Goal: Navigation & Orientation: Find specific page/section

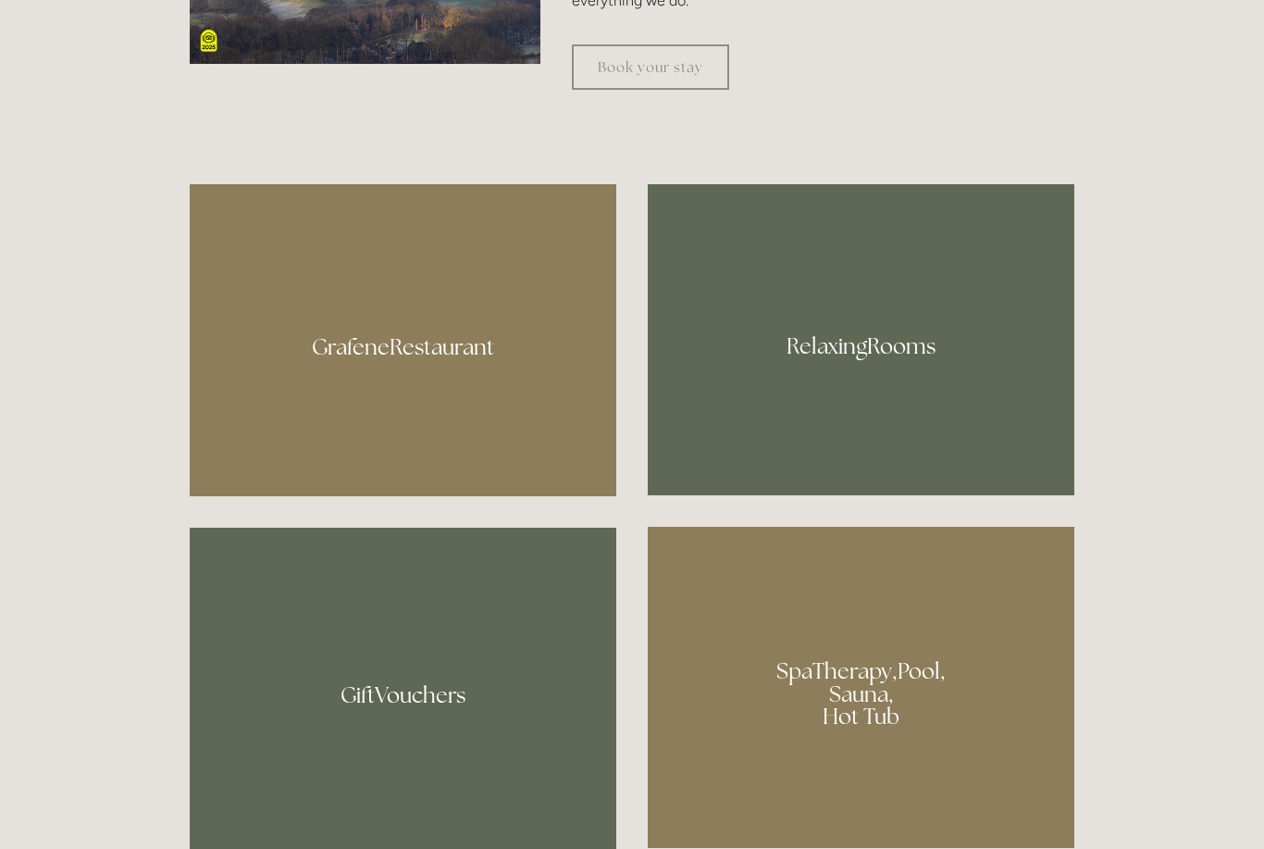
scroll to position [1097, 0]
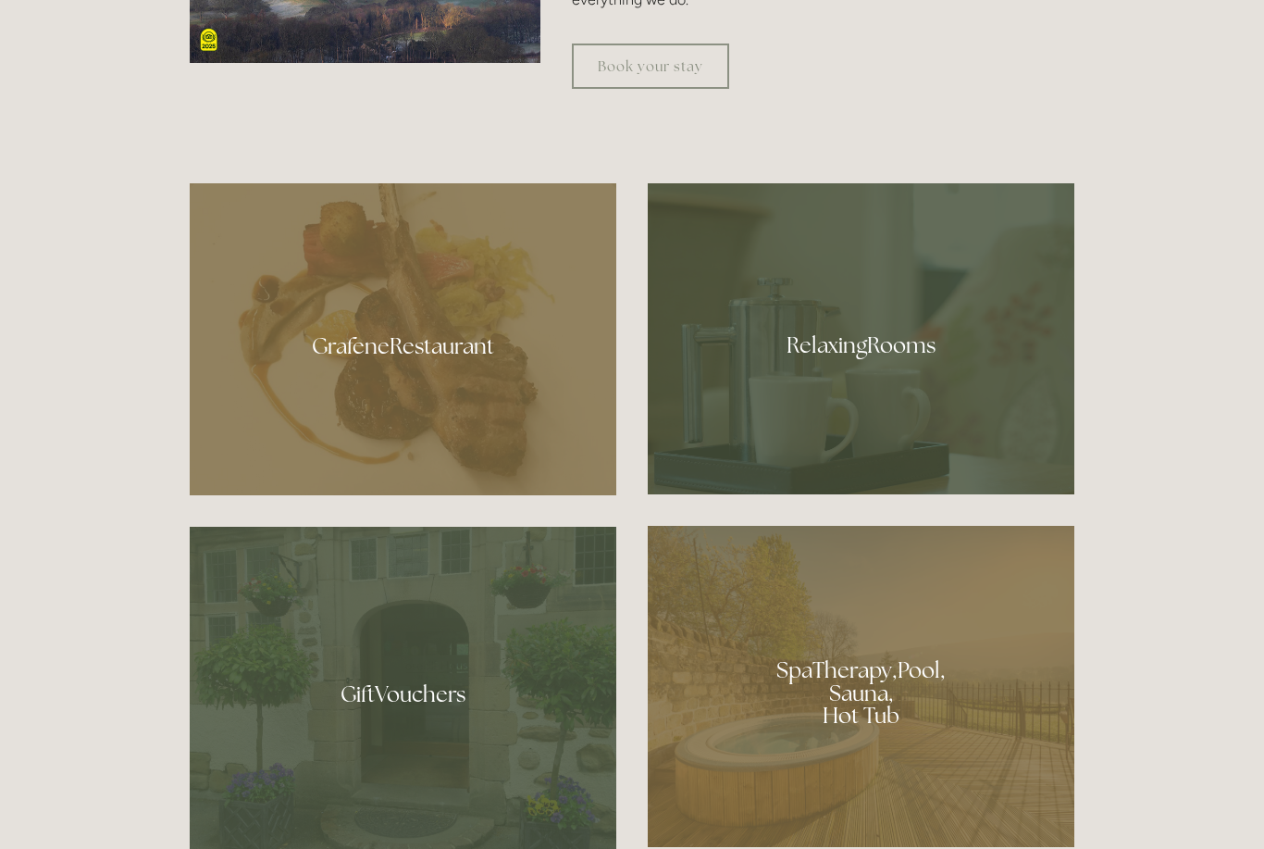
click at [272, 415] on div at bounding box center [403, 339] width 427 height 312
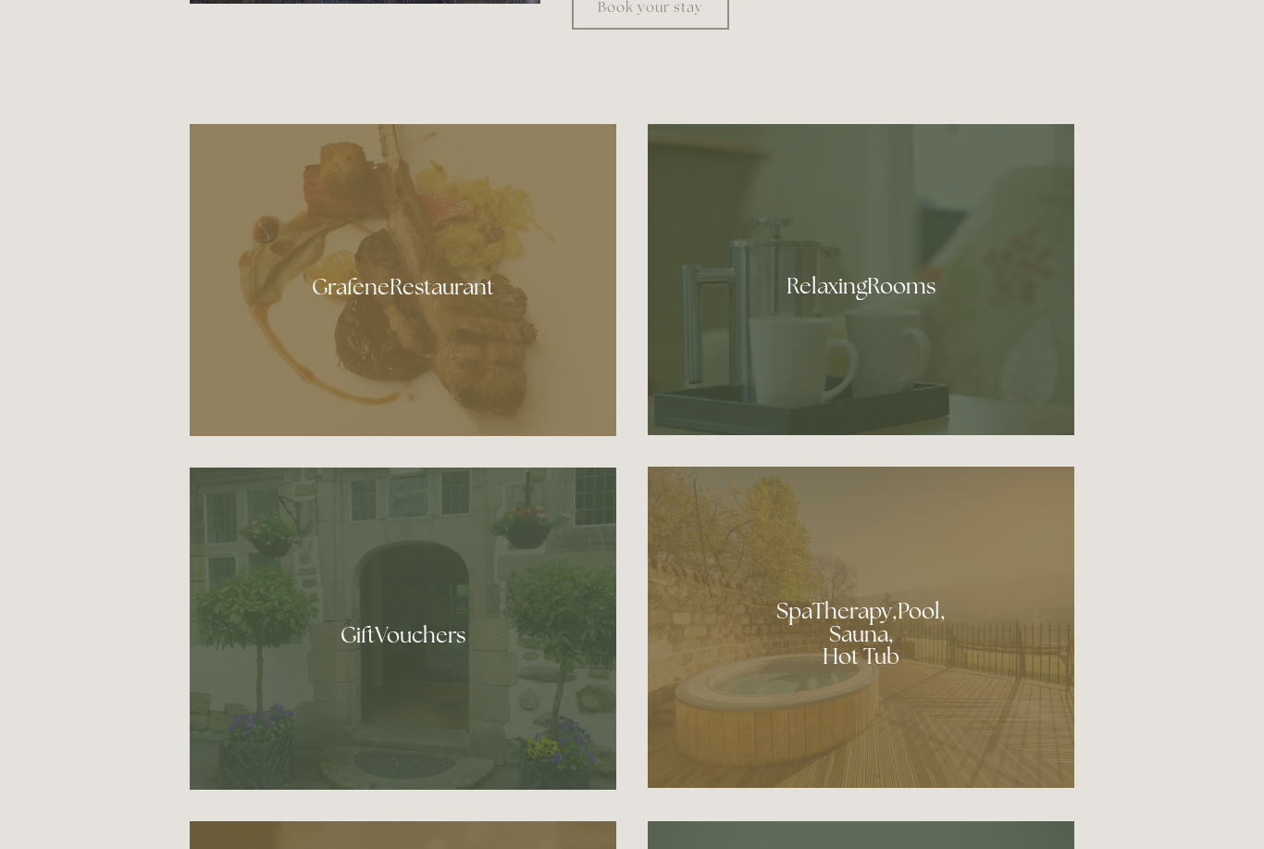
click at [1013, 362] on div at bounding box center [861, 279] width 427 height 311
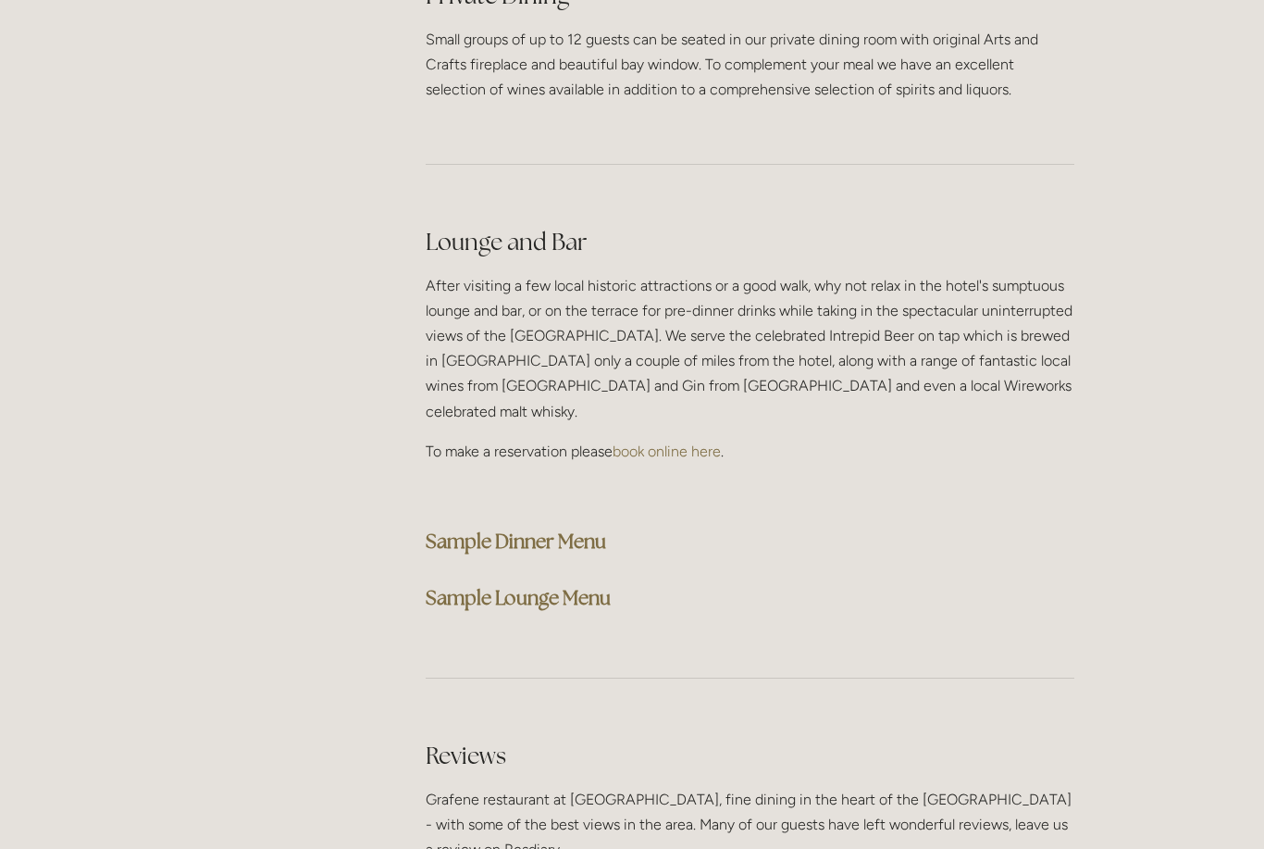
scroll to position [4472, 0]
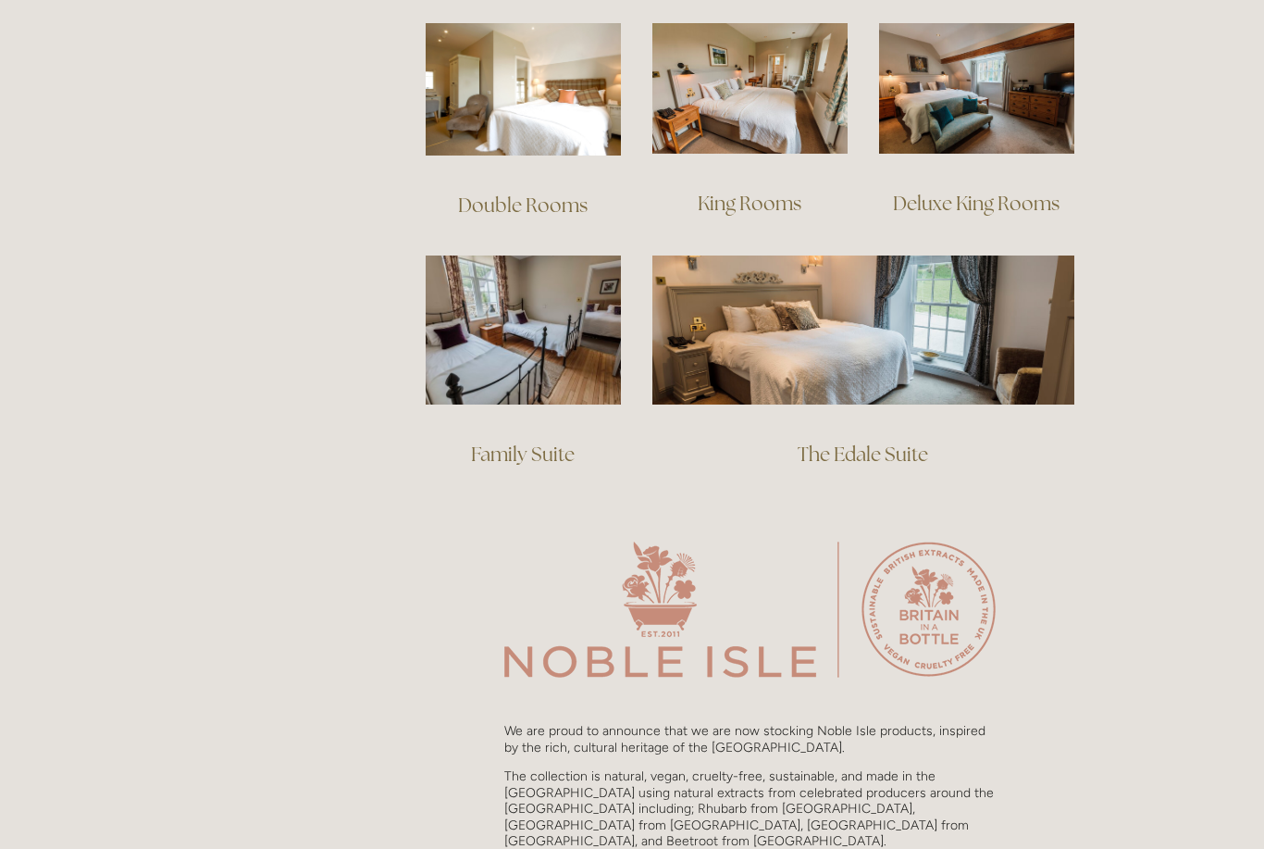
scroll to position [1340, 0]
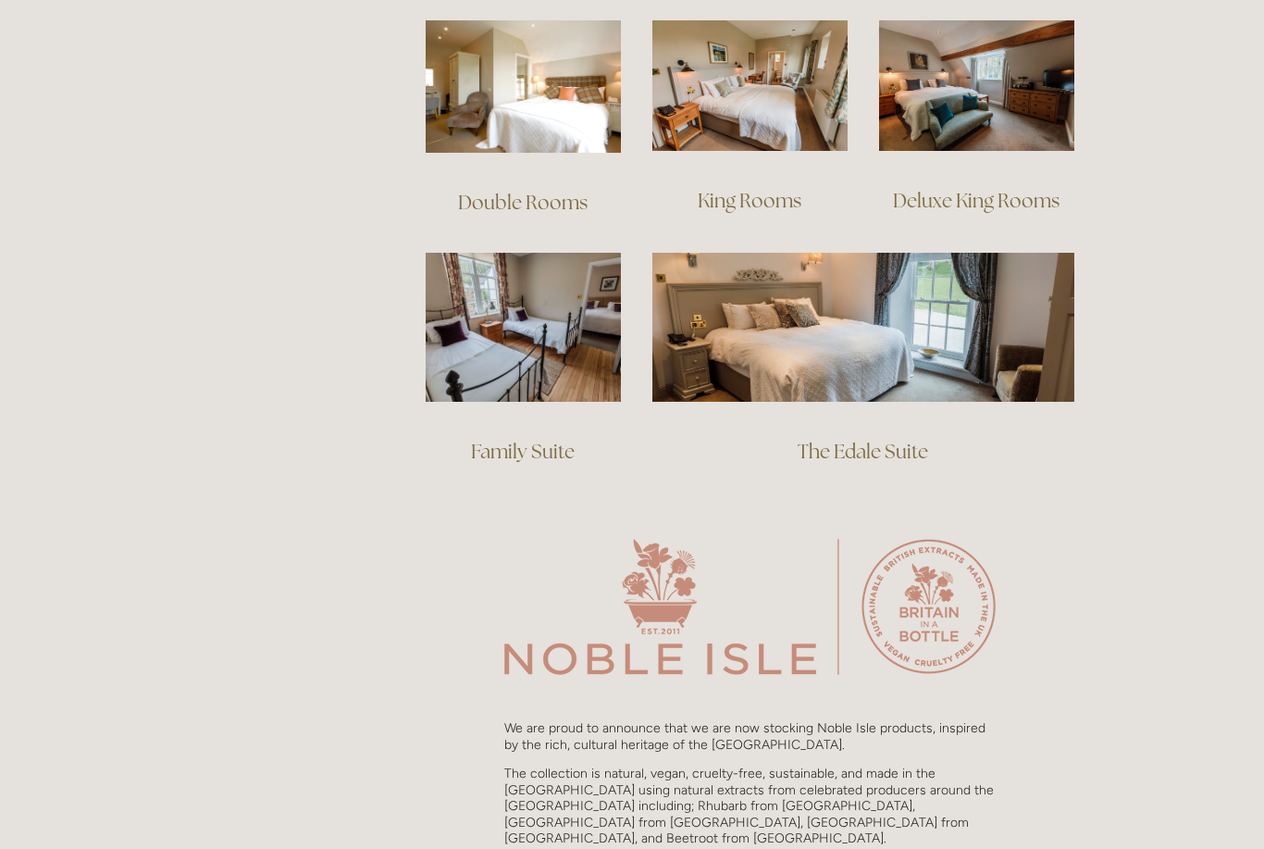
click at [1004, 307] on img at bounding box center [863, 327] width 422 height 148
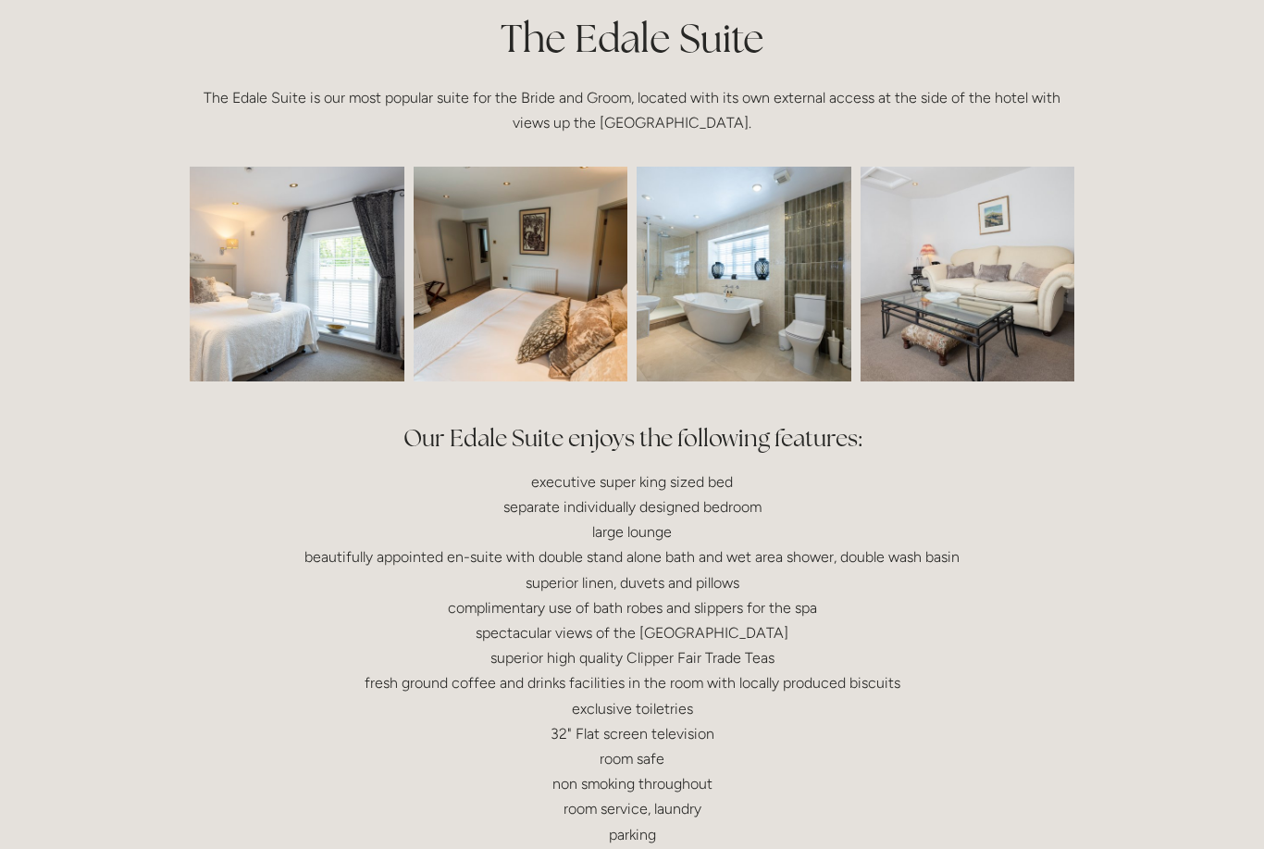
scroll to position [465, 0]
